Goal: Task Accomplishment & Management: Use online tool/utility

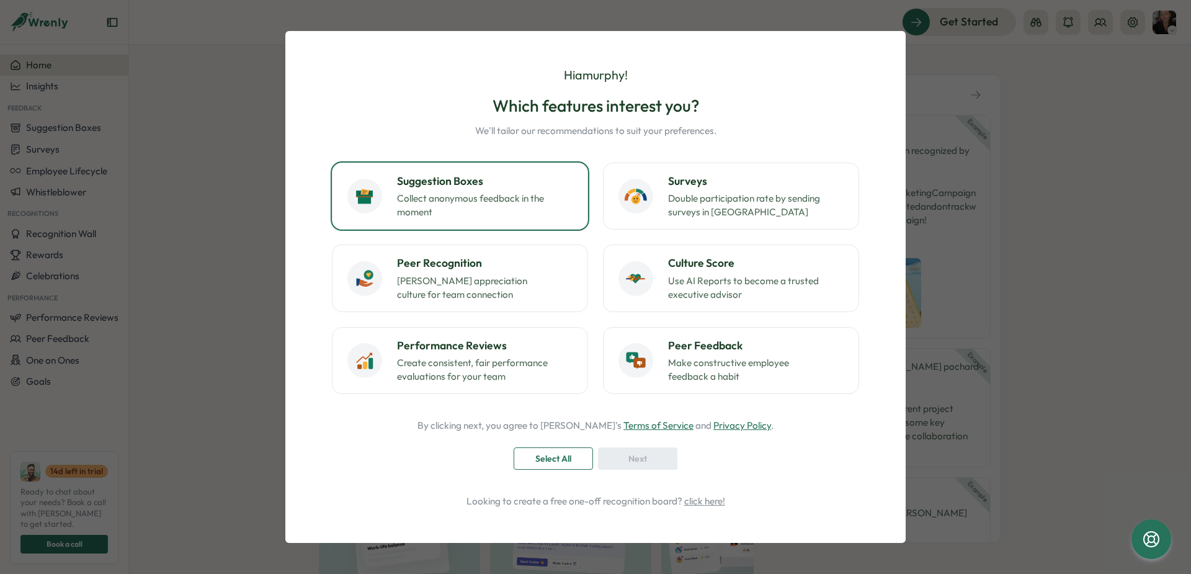
click at [461, 203] on p "Collect anonymous feedback in the moment" at bounding box center [474, 205] width 155 height 27
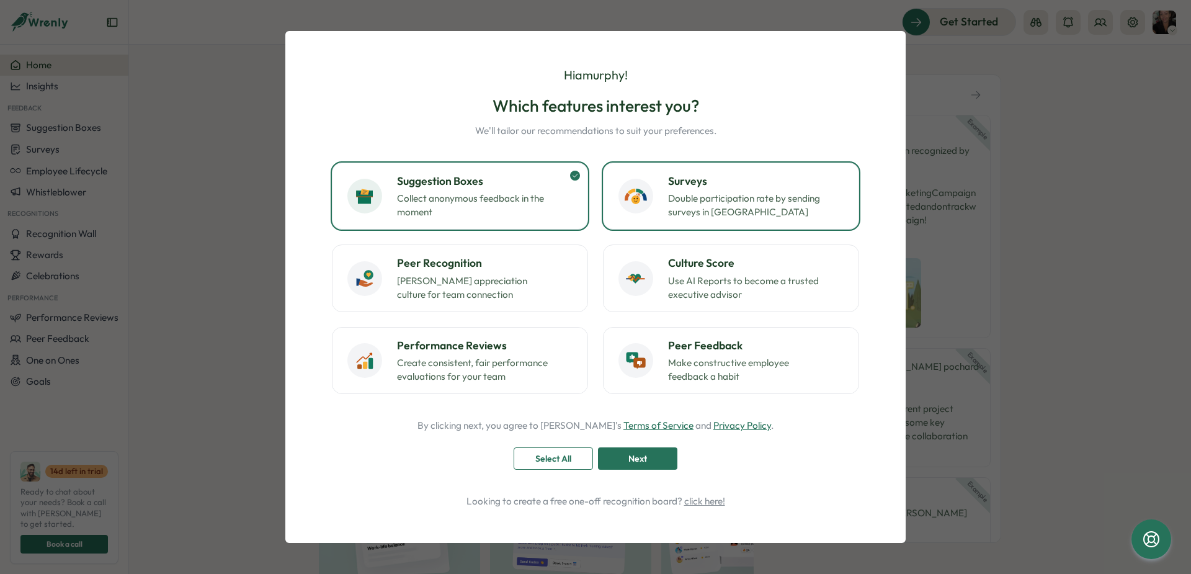
click at [723, 204] on p "Double participation rate by sending surveys in [GEOGRAPHIC_DATA]" at bounding box center [745, 205] width 155 height 27
click at [722, 269] on h3 "Culture Score" at bounding box center [756, 263] width 176 height 16
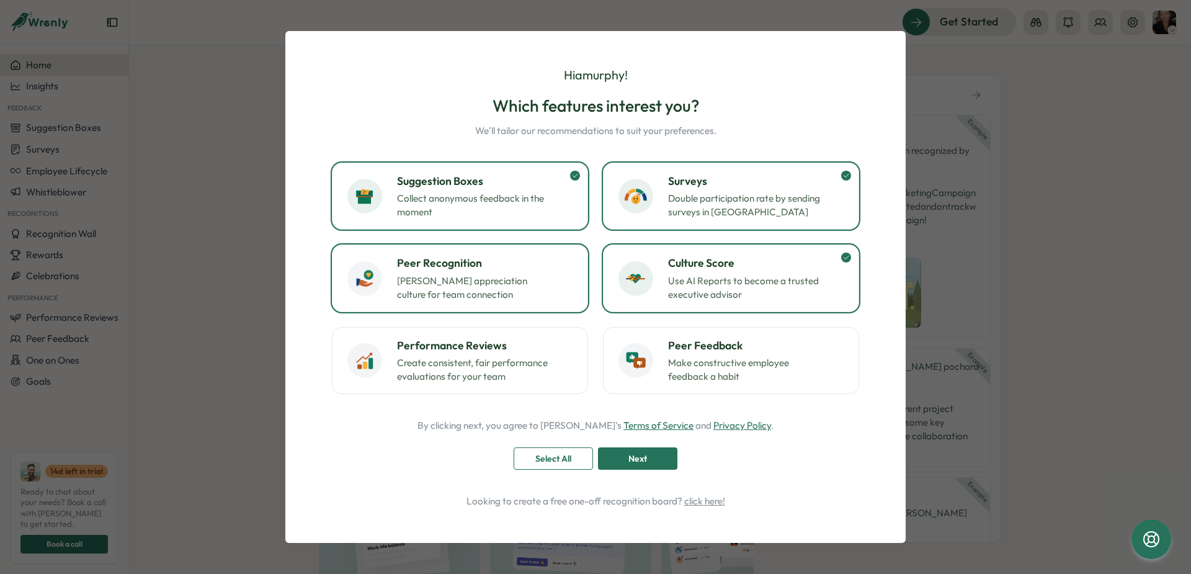
click at [503, 271] on h3 "Peer Recognition" at bounding box center [485, 263] width 176 height 16
click at [494, 349] on h3 "Performance Reviews" at bounding box center [485, 346] width 176 height 16
click at [643, 457] on span "Next" at bounding box center [637, 458] width 19 height 21
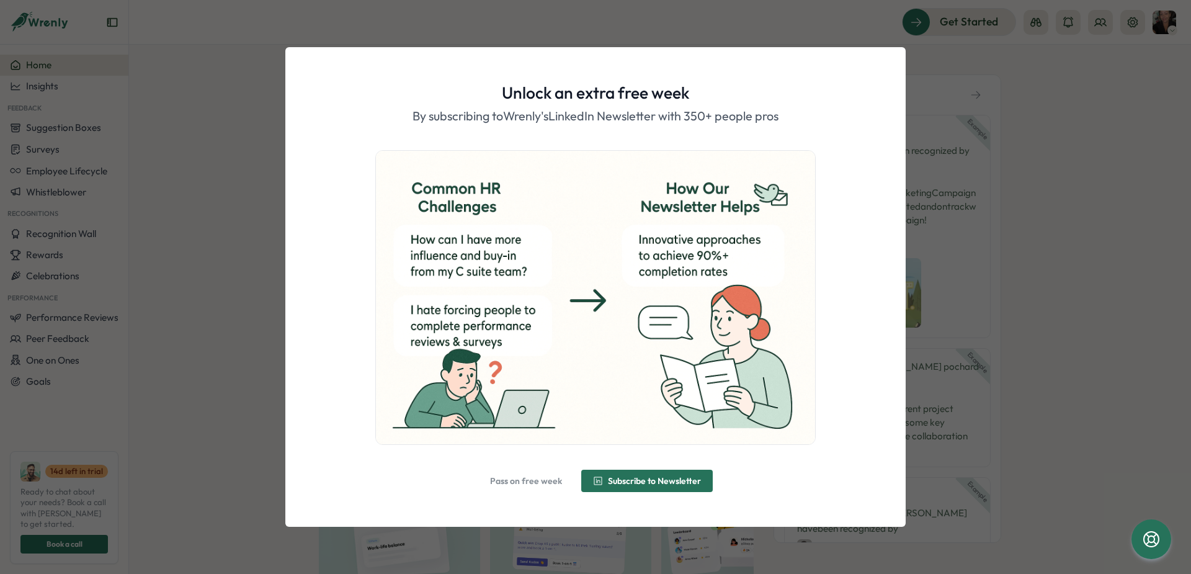
click at [622, 481] on span "Subscribe to Newsletter" at bounding box center [654, 480] width 93 height 9
click at [611, 484] on span "Alright, done!" at bounding box center [602, 480] width 53 height 9
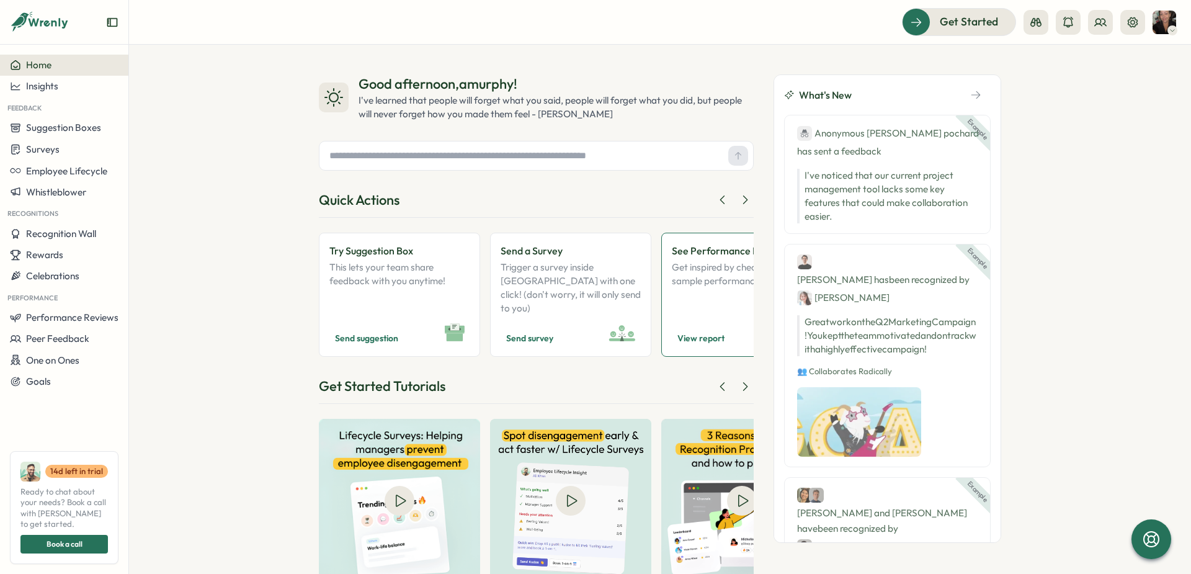
click at [700, 333] on button "View report" at bounding box center [701, 338] width 58 height 16
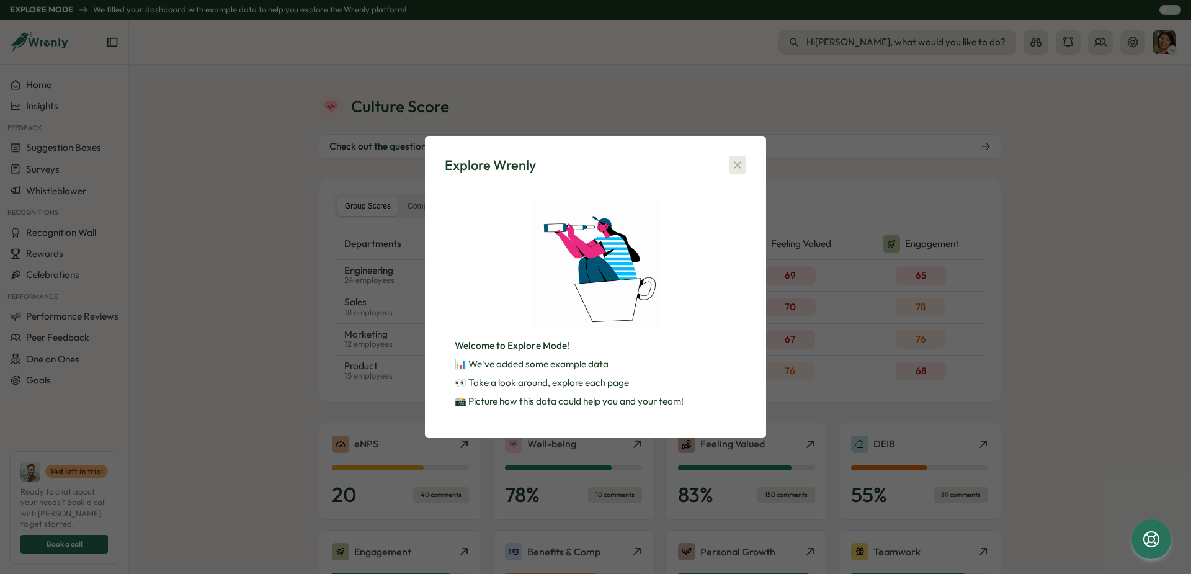
click at [742, 163] on icon "button" at bounding box center [737, 165] width 12 height 12
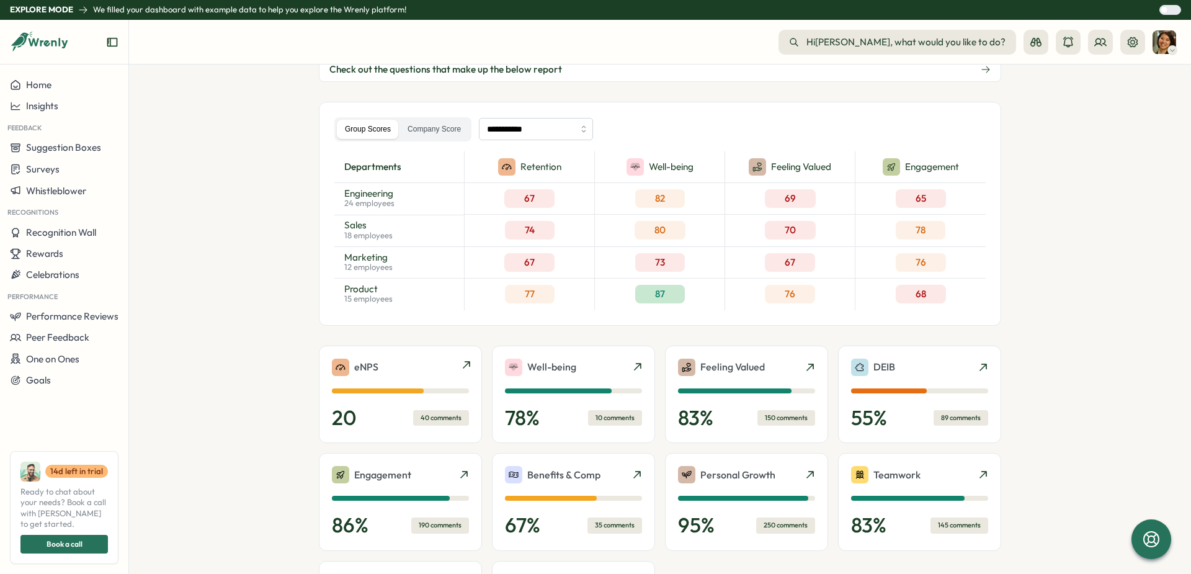
scroll to position [248, 0]
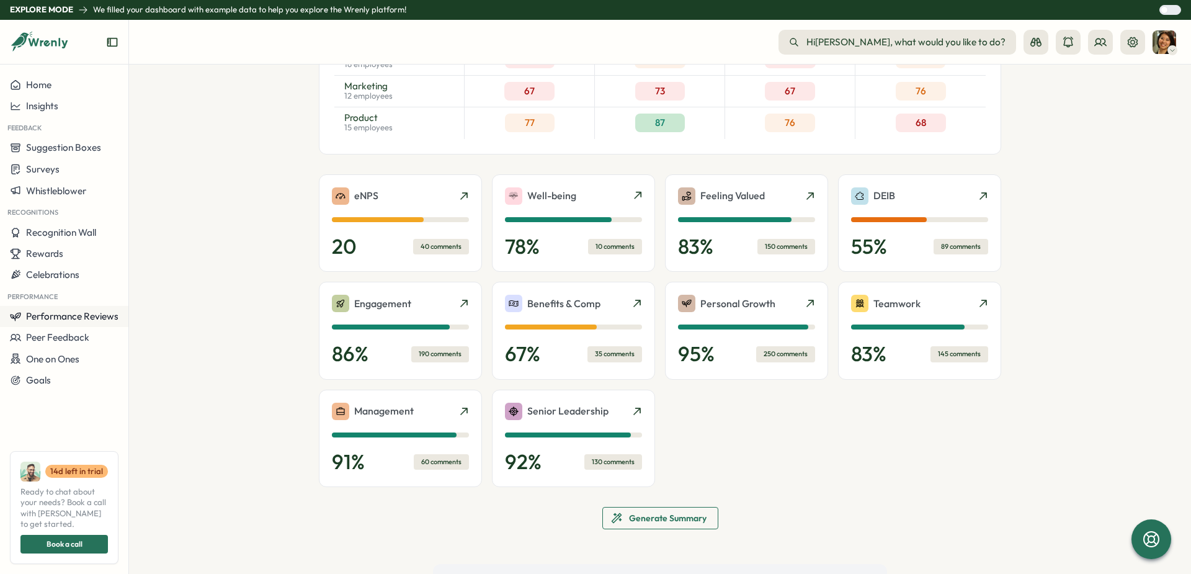
click at [68, 318] on span "Performance Reviews" at bounding box center [72, 316] width 92 height 12
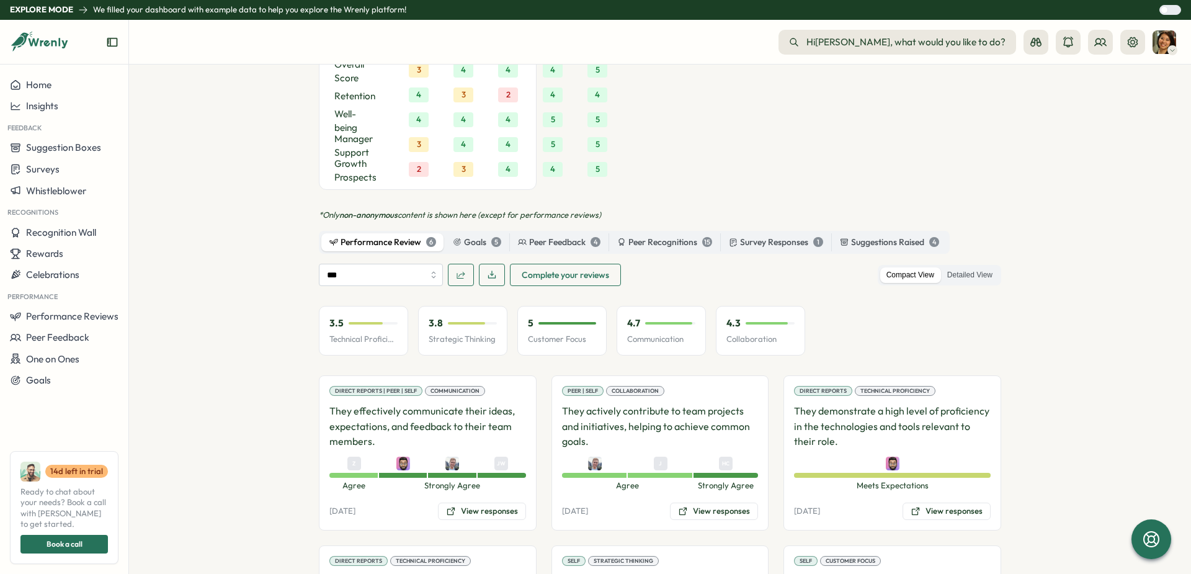
scroll to position [925, 0]
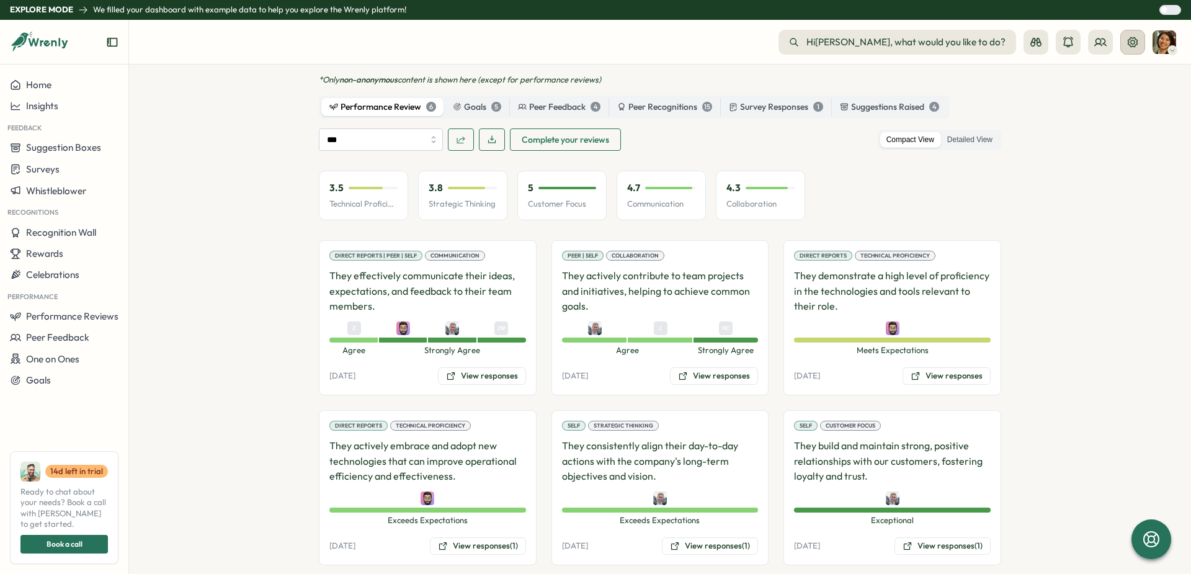
click at [1134, 46] on icon at bounding box center [1133, 42] width 10 height 10
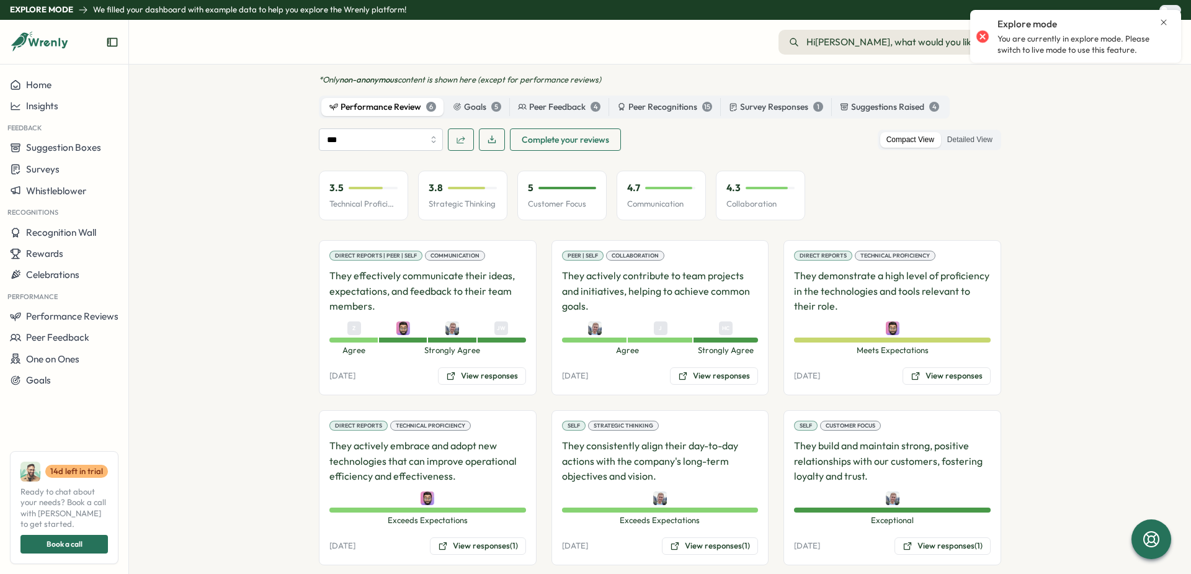
click at [1161, 25] on icon "Close notification" at bounding box center [1164, 22] width 10 height 10
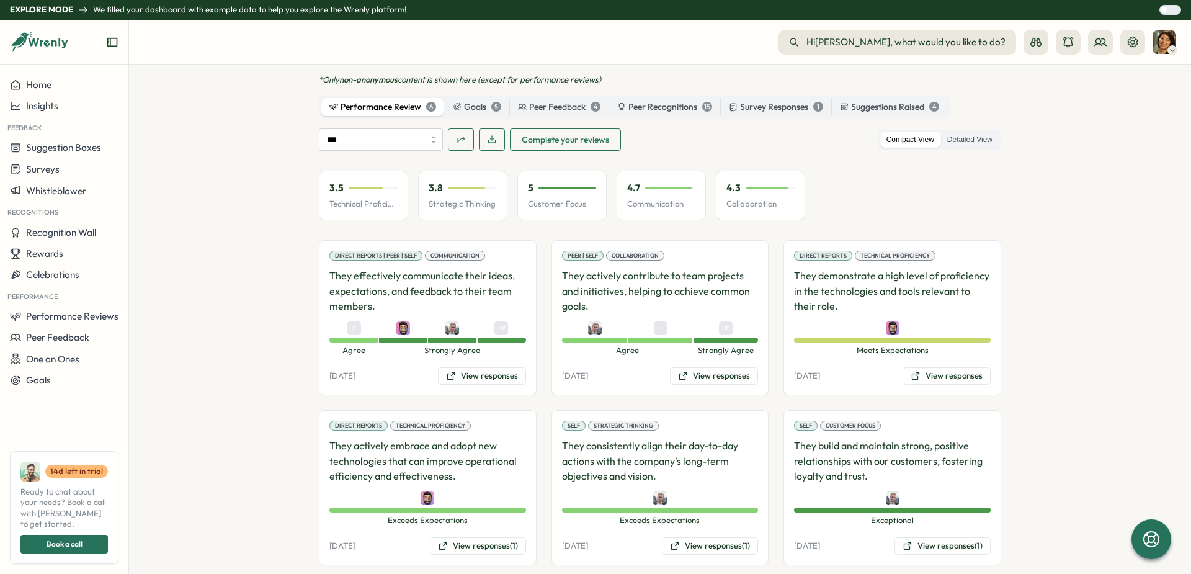
click at [1168, 10] on div at bounding box center [1174, 10] width 12 height 9
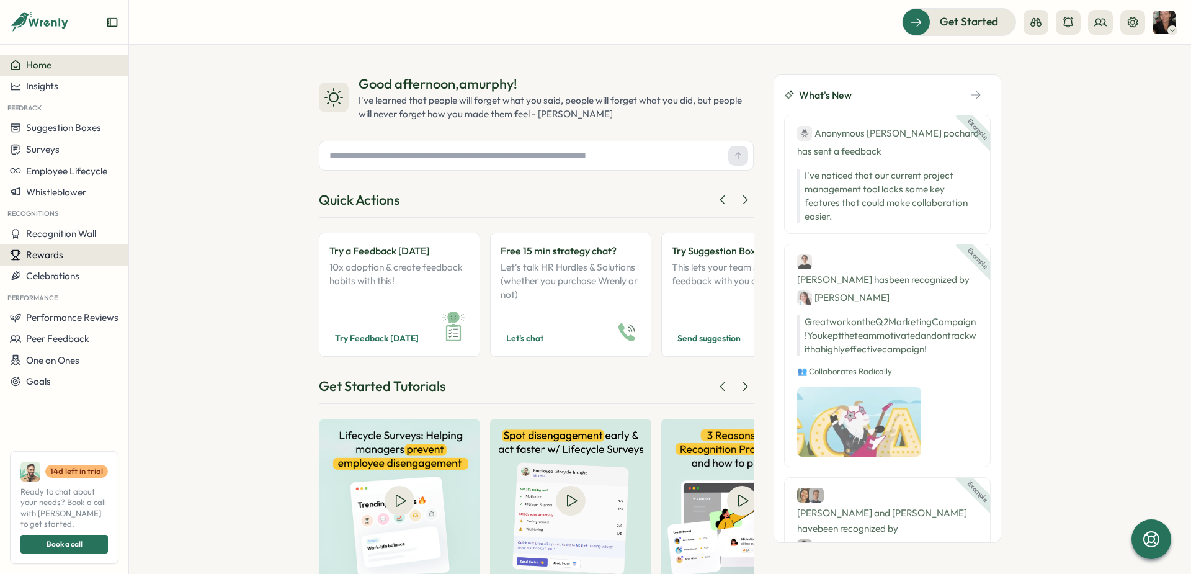
click at [19, 259] on icon at bounding box center [15, 254] width 11 height 11
